Goal: Transaction & Acquisition: Download file/media

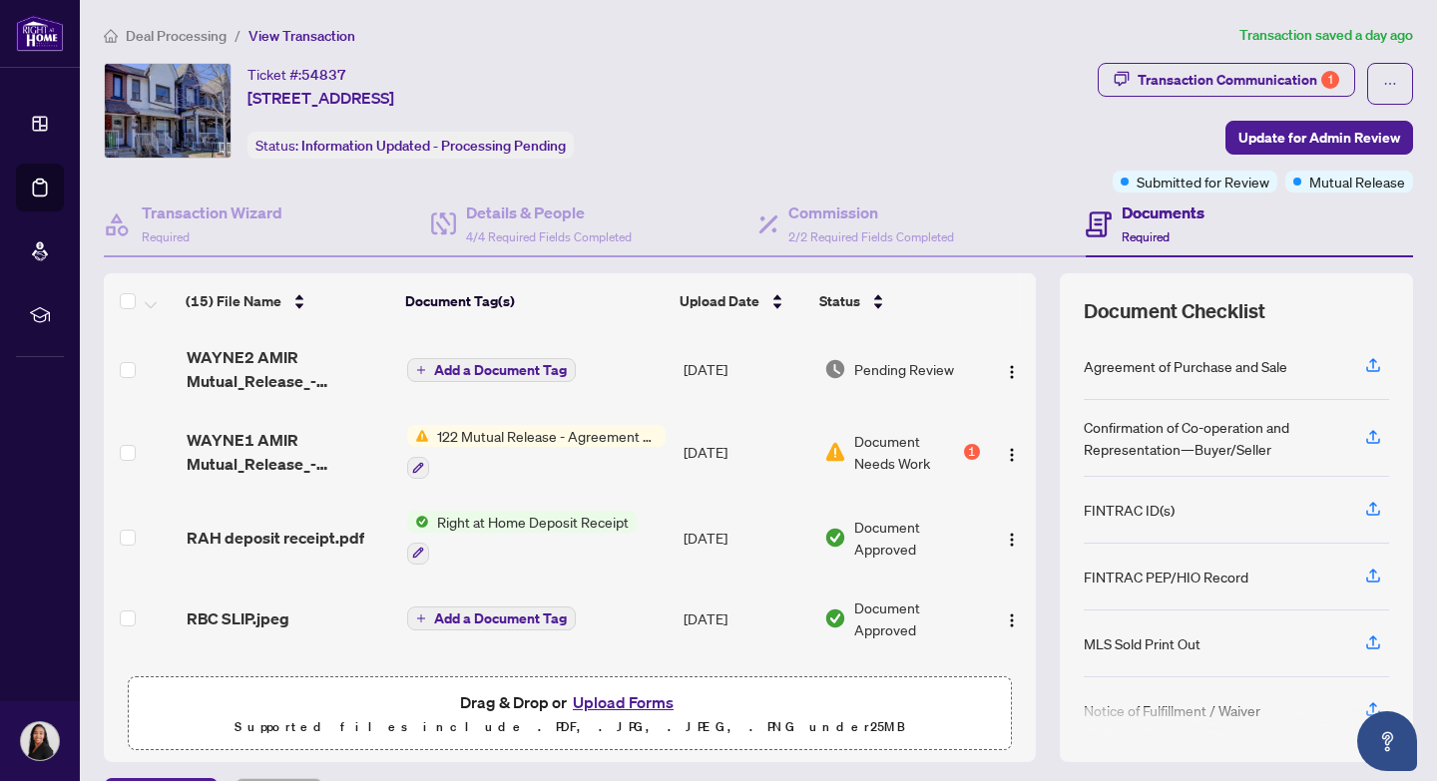
scroll to position [6, 0]
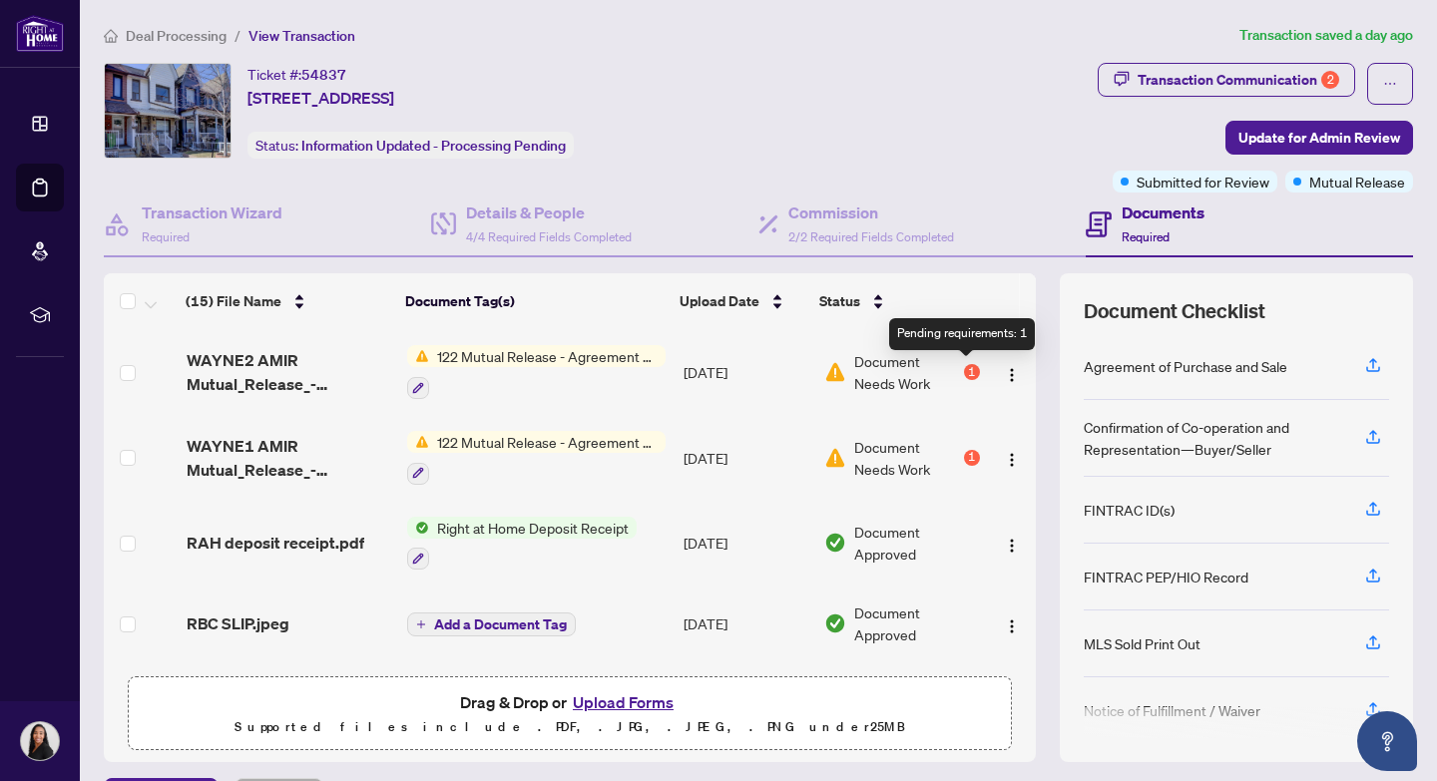
click at [965, 370] on div "1" at bounding box center [972, 372] width 16 height 16
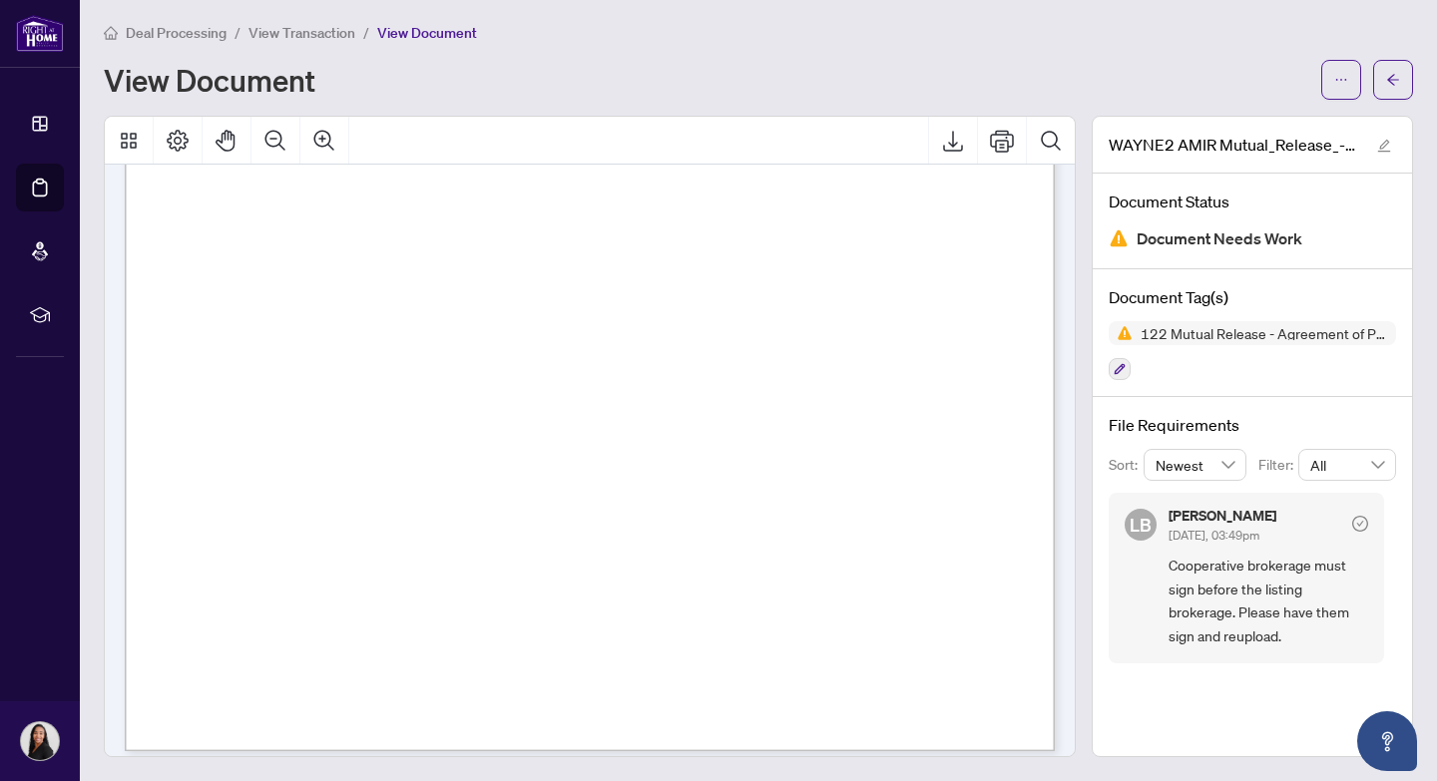
scroll to position [626, 0]
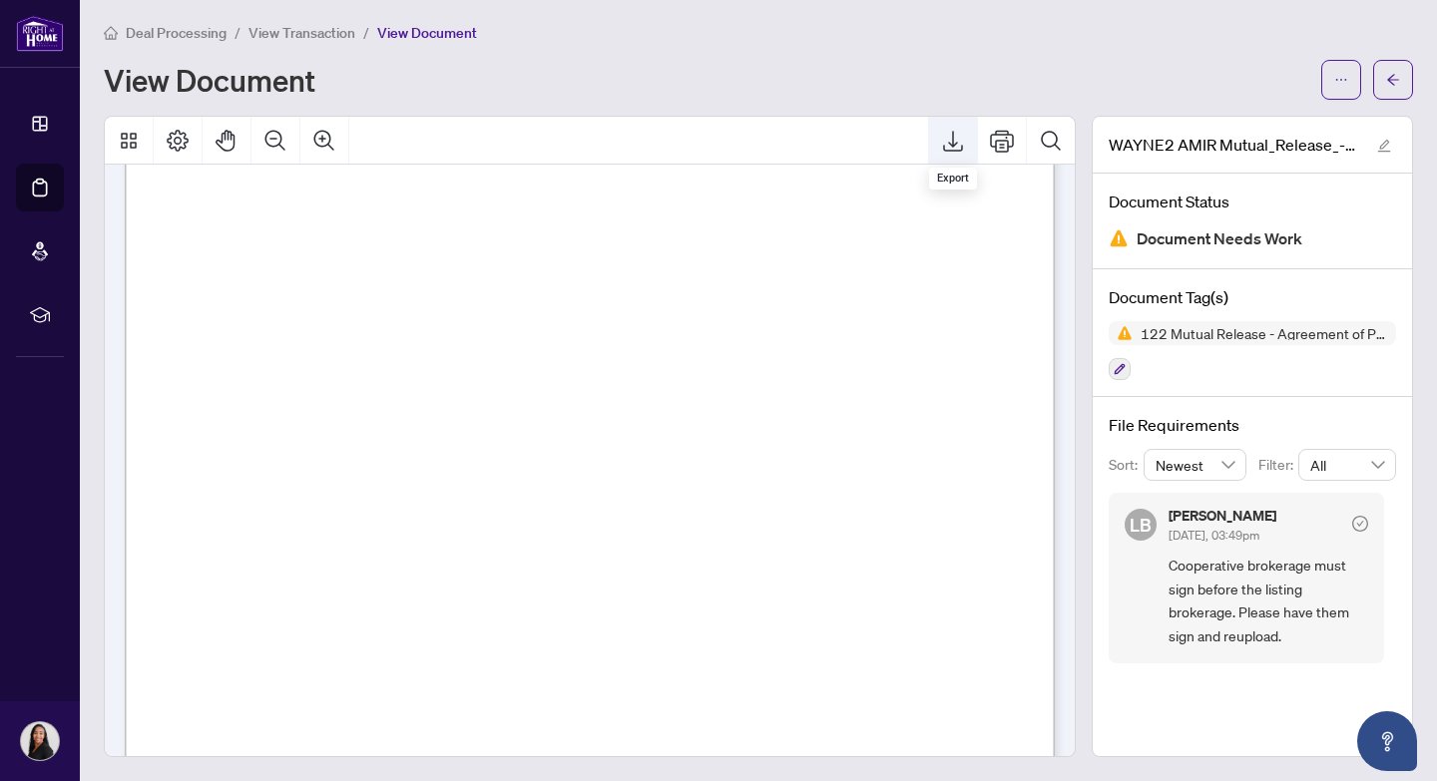
click at [953, 142] on icon "Export" at bounding box center [953, 141] width 20 height 21
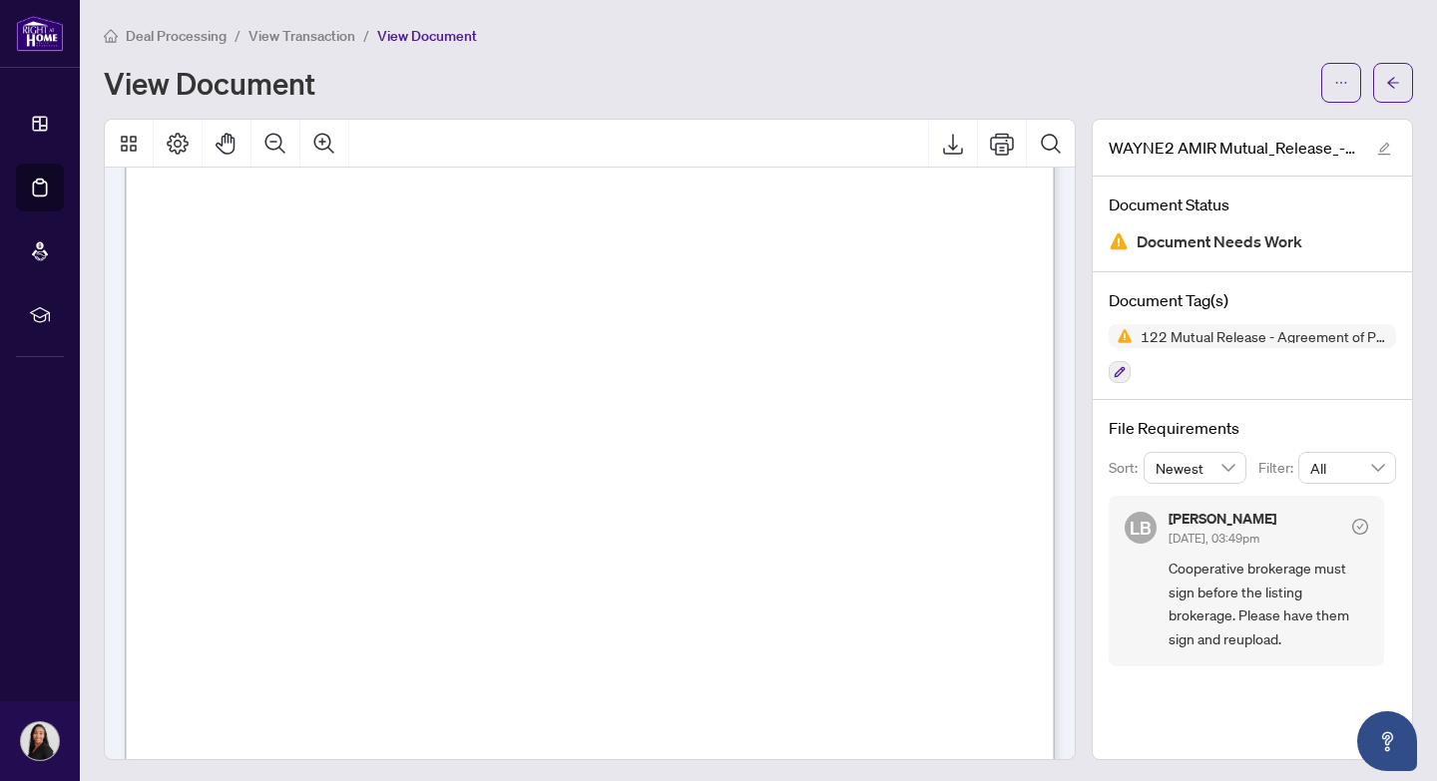
scroll to position [0, 0]
